Goal: Navigation & Orientation: Find specific page/section

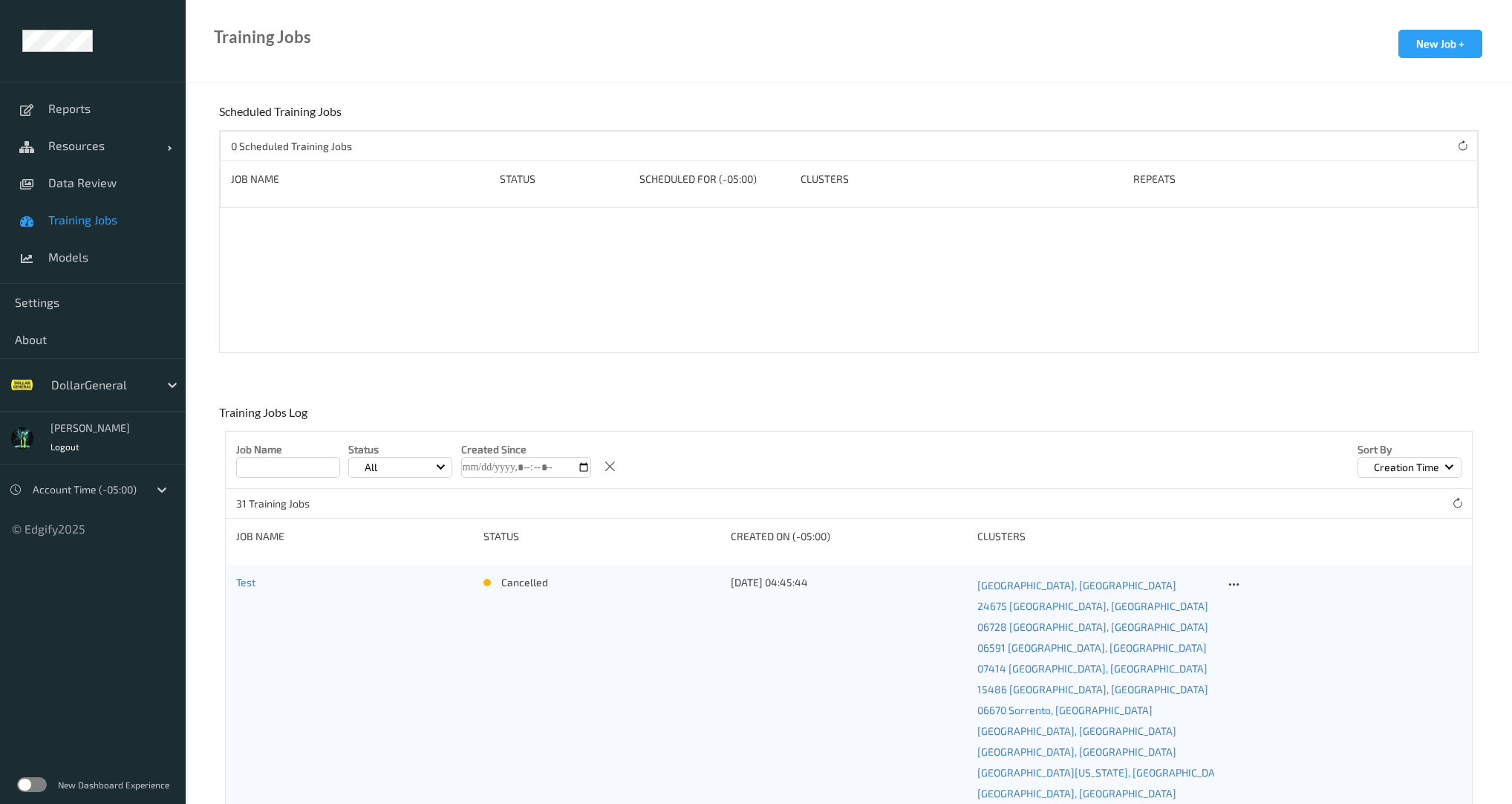
click at [53, 389] on input "text" at bounding box center [52, 384] width 3 height 15
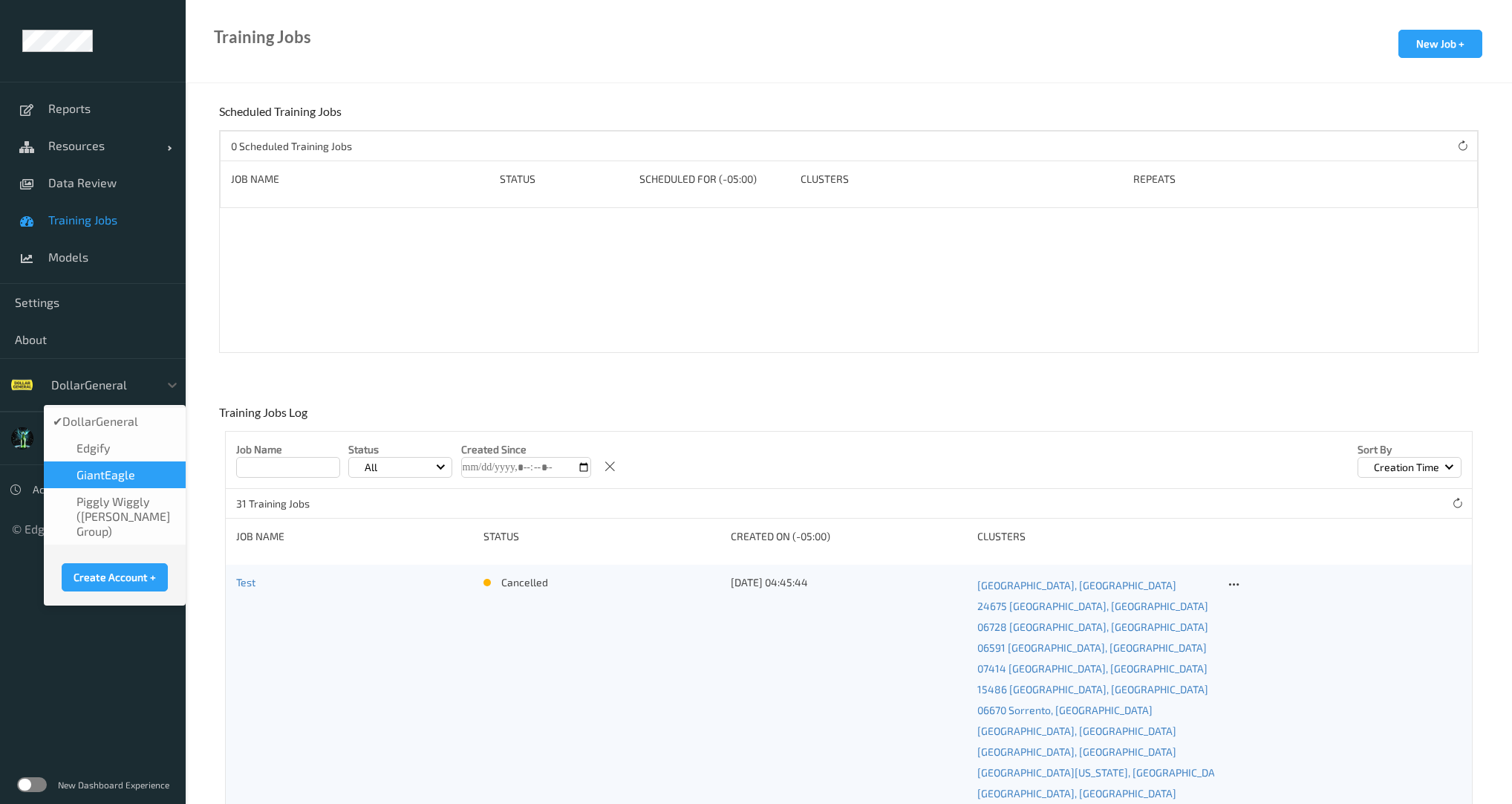
click at [80, 472] on span "GiantEagle" at bounding box center [106, 474] width 59 height 15
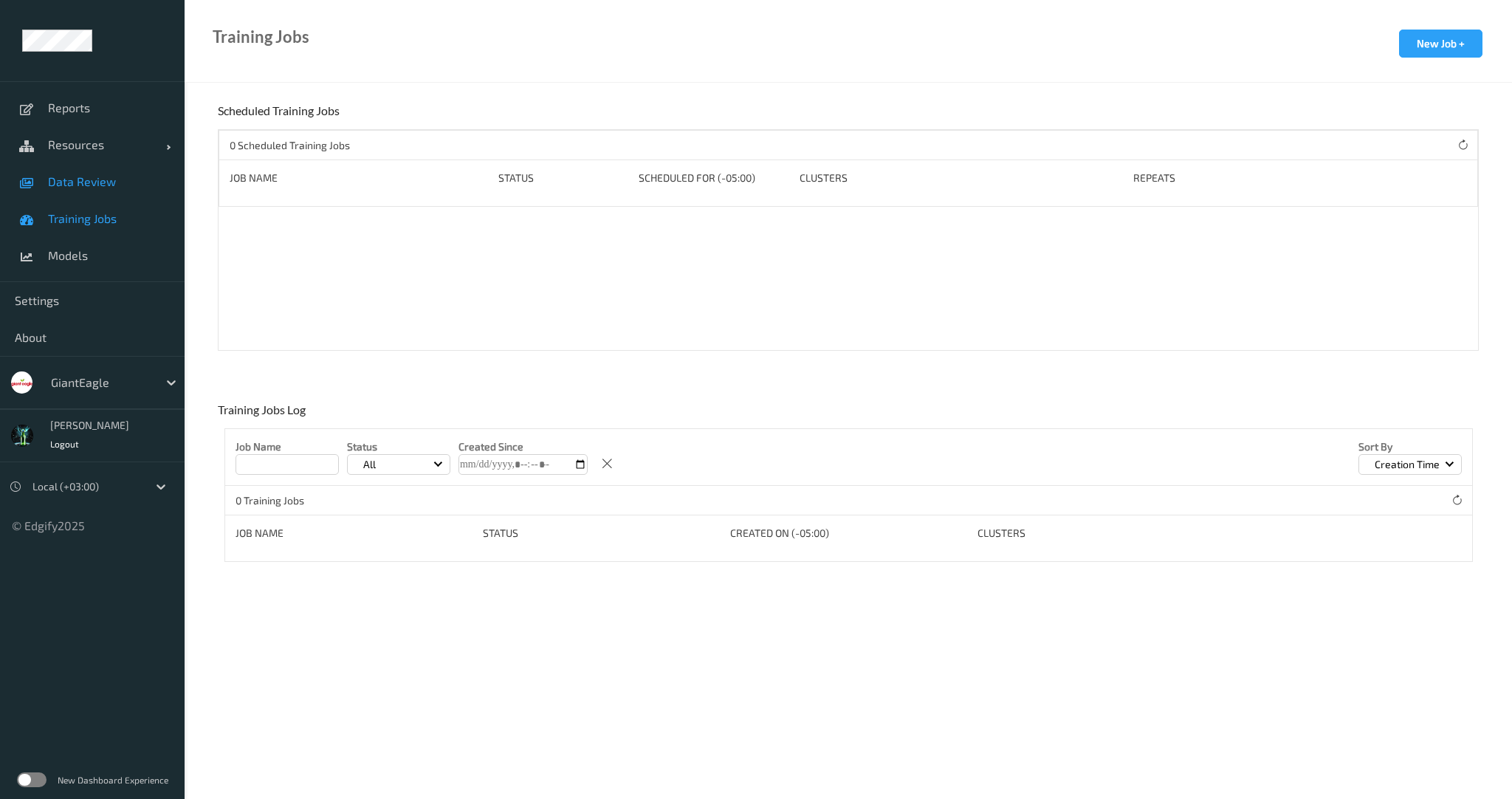
click at [88, 174] on span "Data Review" at bounding box center [108, 181] width 122 height 15
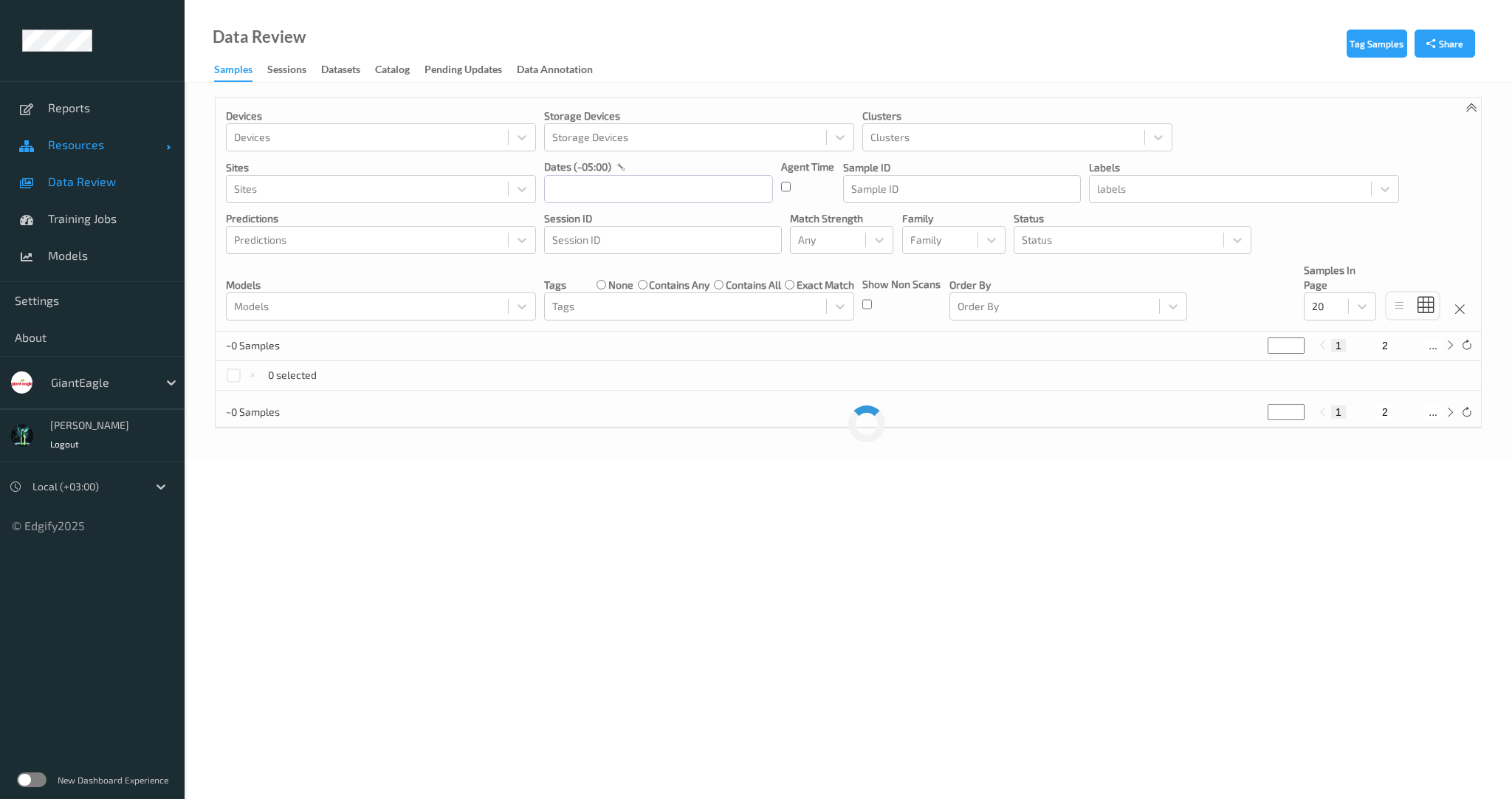
click at [106, 152] on link "Resources" at bounding box center [92, 145] width 185 height 37
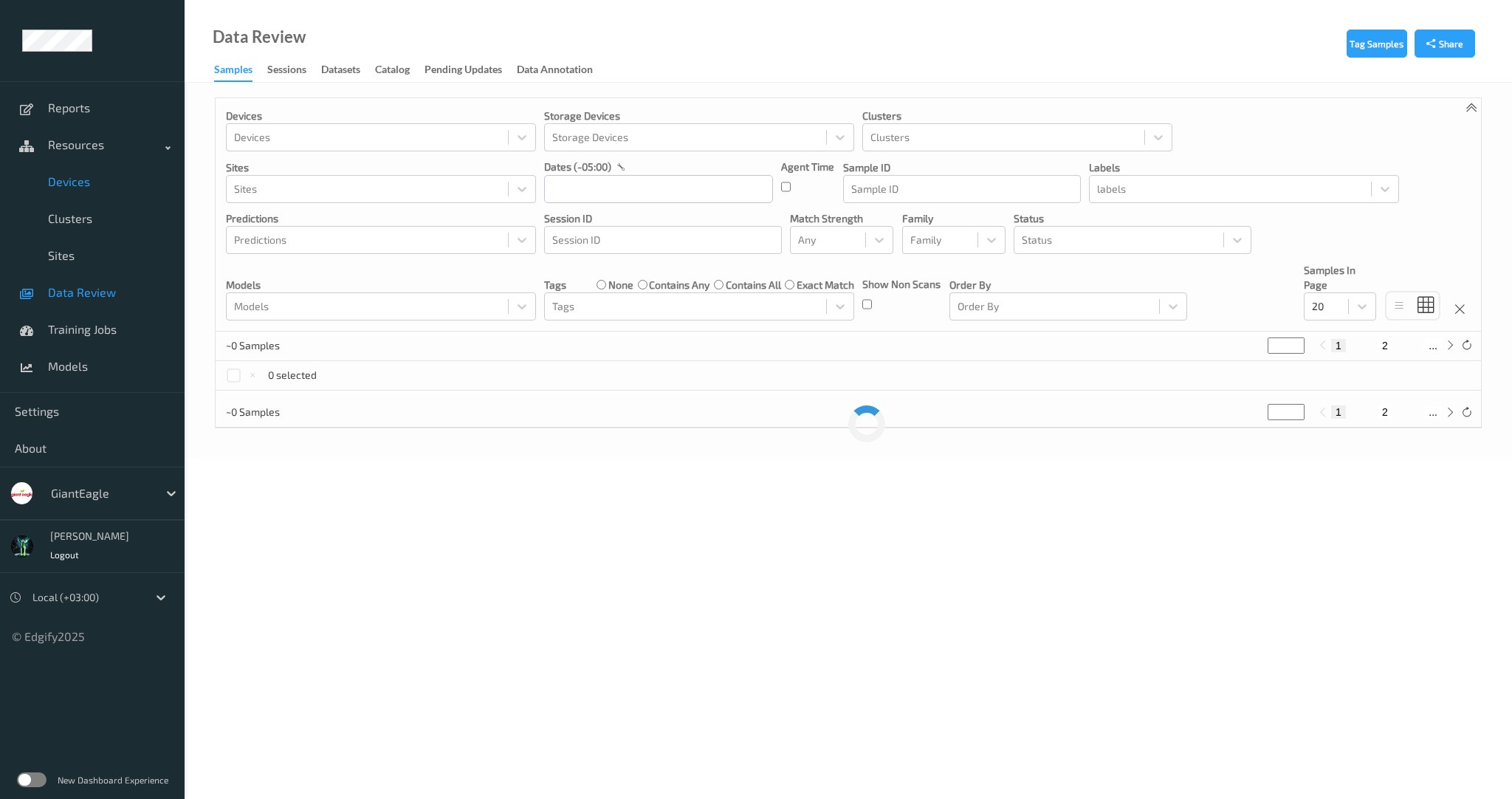
click at [86, 189] on span "Devices" at bounding box center [108, 181] width 122 height 15
